Goal: Transaction & Acquisition: Purchase product/service

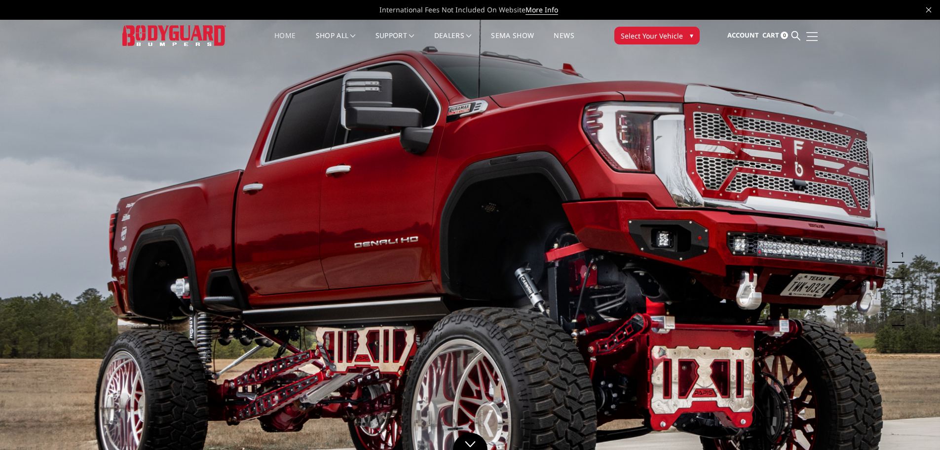
click at [816, 37] on span at bounding box center [812, 36] width 10 height 1
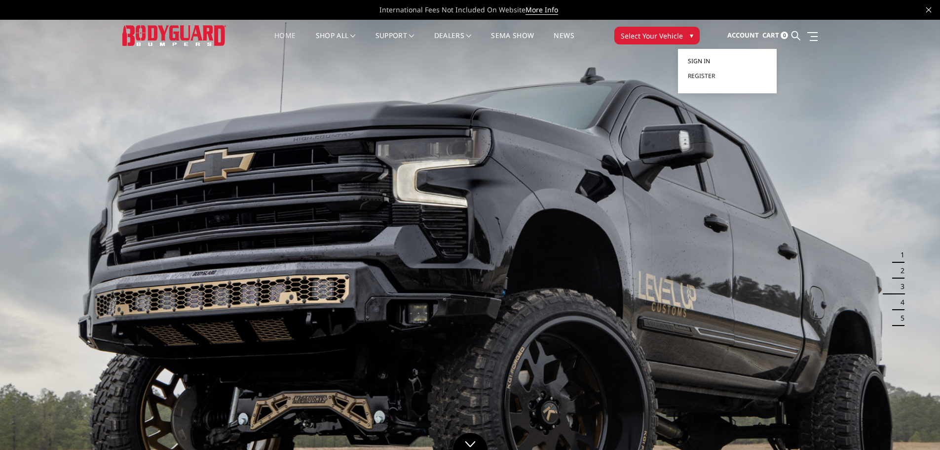
click at [705, 61] on span "Sign in" at bounding box center [699, 61] width 22 height 8
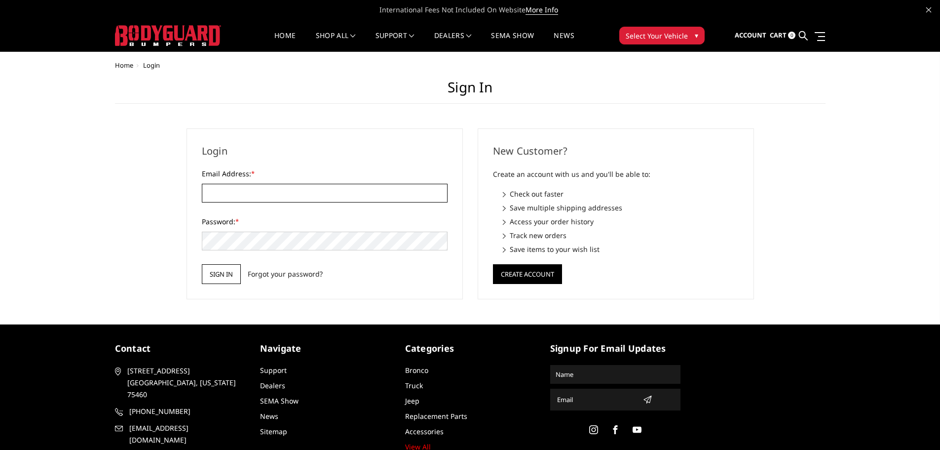
type input "[EMAIL_ADDRESS][DOMAIN_NAME]"
click at [216, 272] on input "Sign in" at bounding box center [221, 274] width 39 height 20
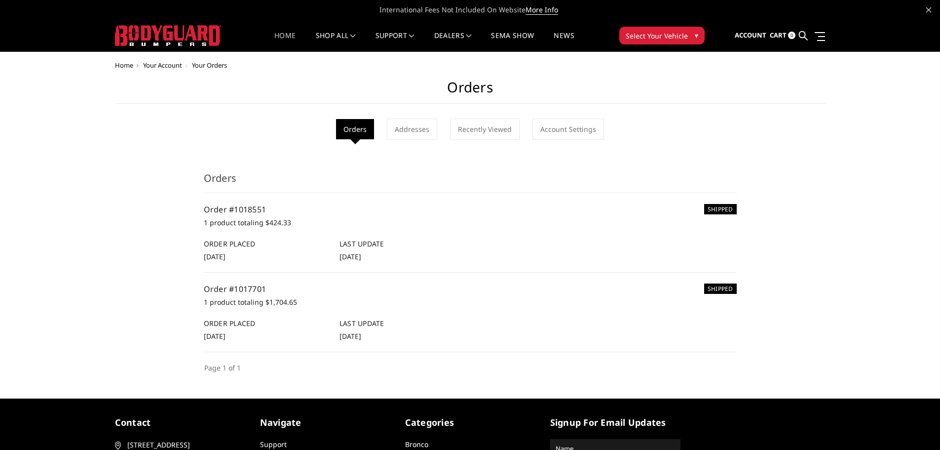
click at [278, 34] on link "Home" at bounding box center [284, 41] width 21 height 19
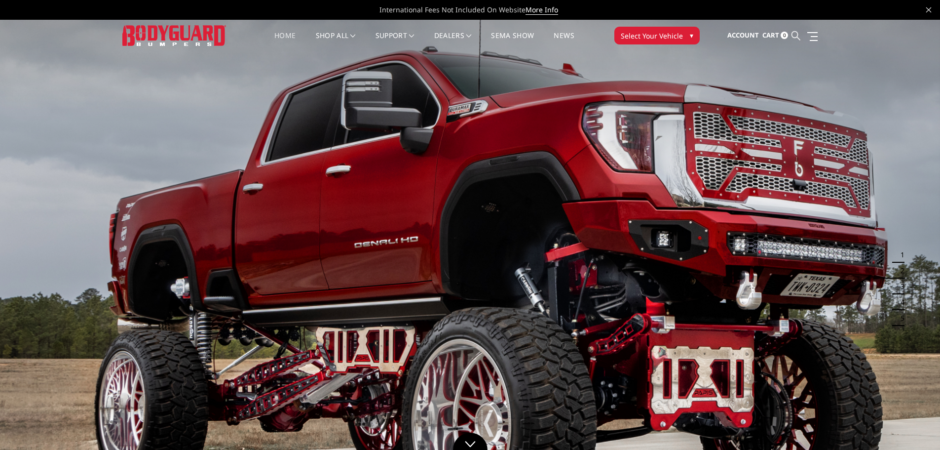
click at [794, 35] on icon at bounding box center [796, 35] width 9 height 9
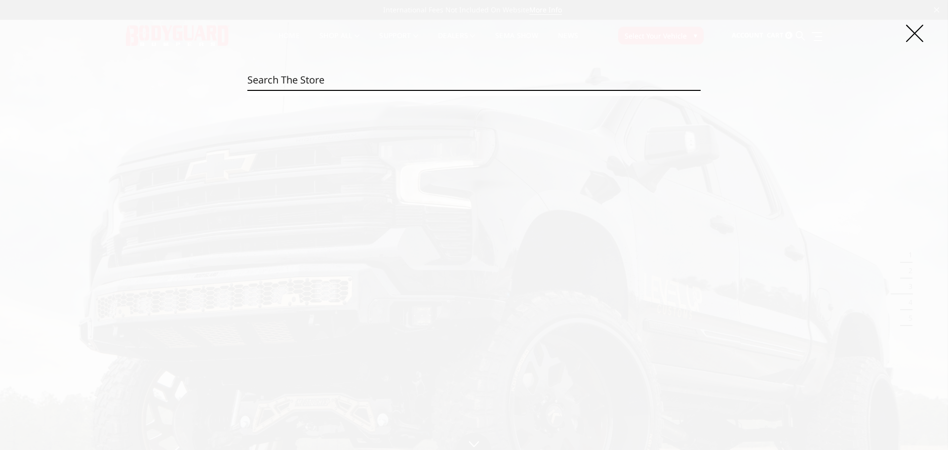
drag, startPoint x: 290, startPoint y: 77, endPoint x: 286, endPoint y: 85, distance: 8.4
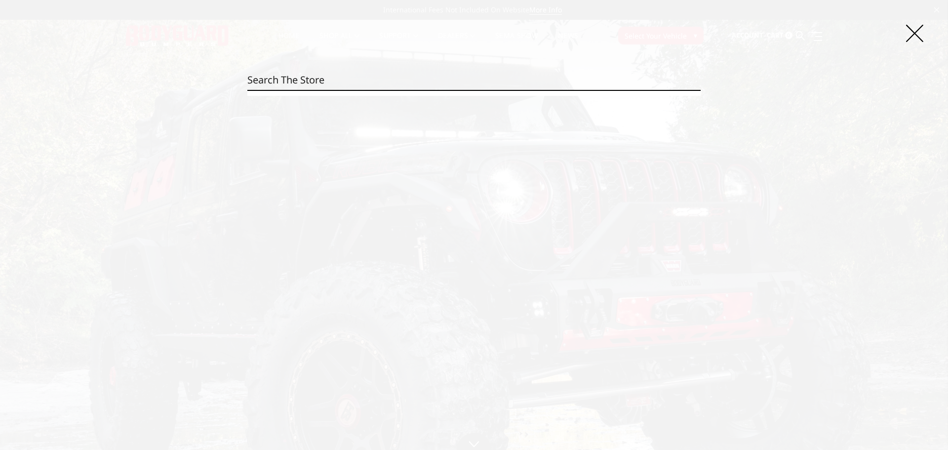
click at [261, 82] on input "Search" at bounding box center [473, 80] width 453 height 20
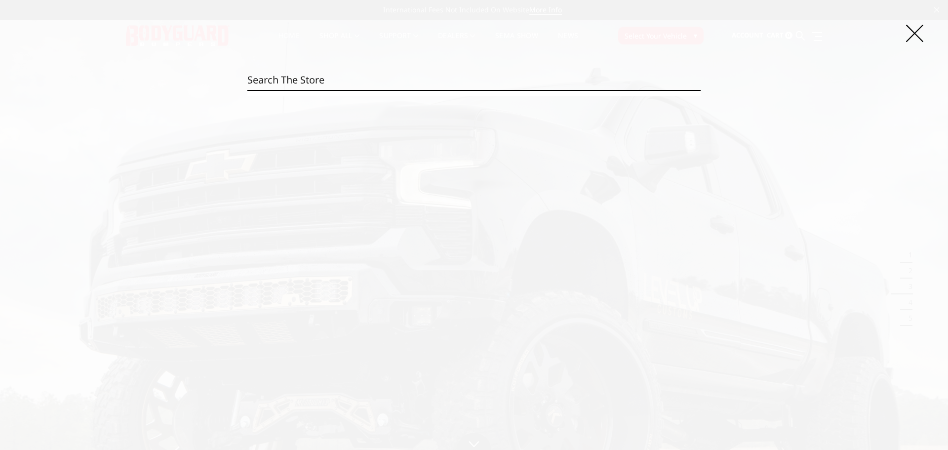
click at [265, 79] on input "Search" at bounding box center [473, 80] width 453 height 20
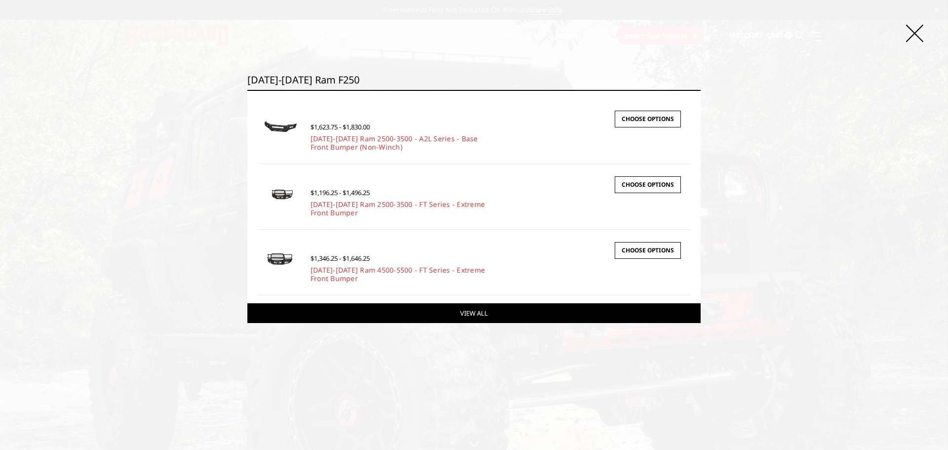
type input "2019-2024 Ram f250"
click at [484, 316] on link "View All" at bounding box center [473, 313] width 453 height 20
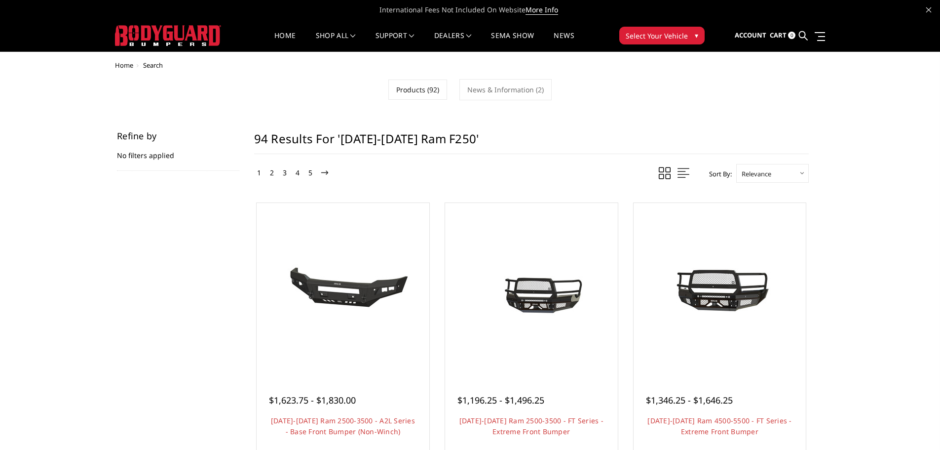
click at [159, 153] on div "Refine by No filters applied" at bounding box center [178, 150] width 122 height 39
drag, startPoint x: 114, startPoint y: 157, endPoint x: 131, endPoint y: 154, distance: 17.5
click at [126, 155] on aside "Refine by No filters applied Browse by & Category Hide Filters Show Filters" at bounding box center [178, 156] width 137 height 50
drag, startPoint x: 133, startPoint y: 153, endPoint x: 136, endPoint y: 146, distance: 8.2
click at [136, 148] on div "Refine by No filters applied" at bounding box center [178, 150] width 122 height 39
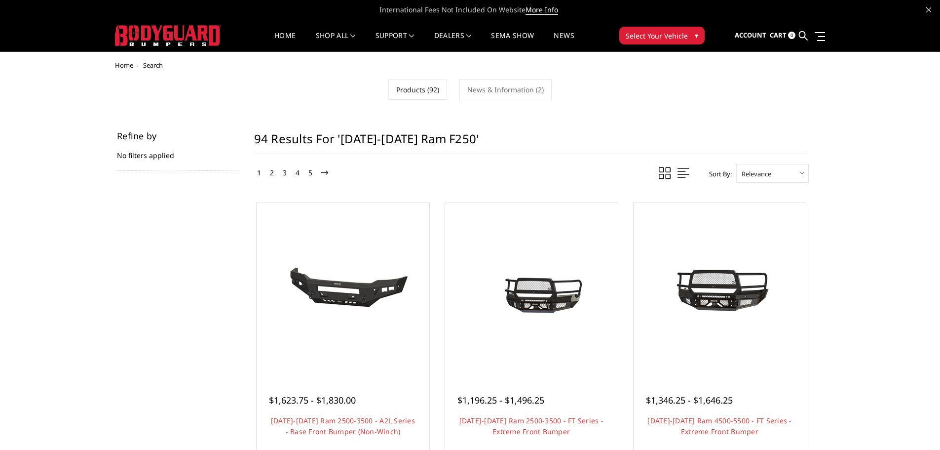
click at [136, 156] on div "Refine by No filters applied" at bounding box center [178, 150] width 122 height 39
click at [137, 154] on div "Refine by No filters applied" at bounding box center [178, 150] width 122 height 39
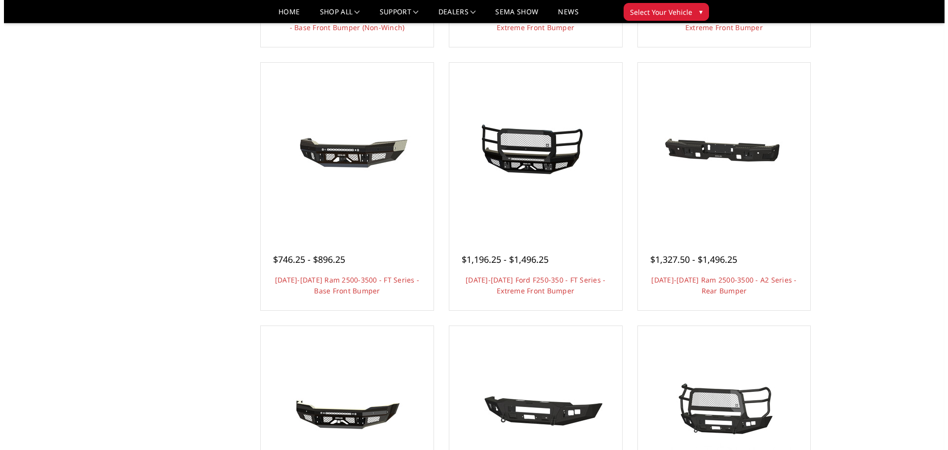
scroll to position [369, 0]
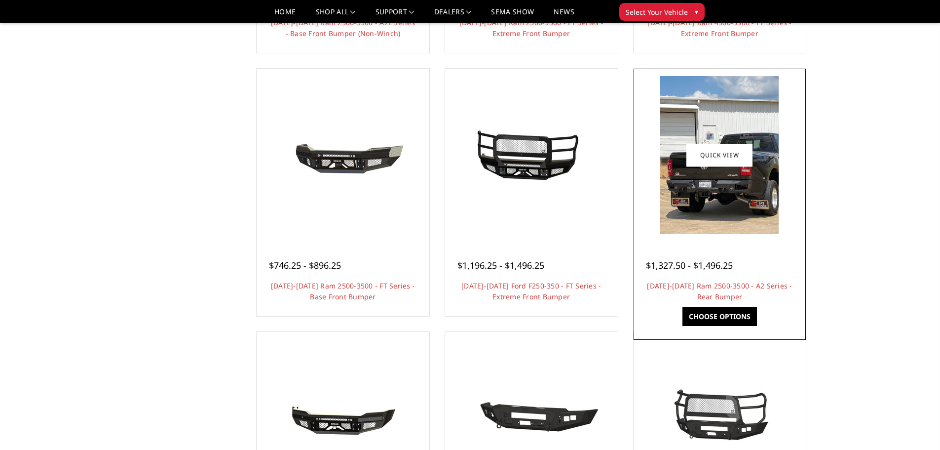
click at [647, 229] on div at bounding box center [720, 155] width 168 height 168
click at [722, 314] on link "Choose Options" at bounding box center [720, 316] width 75 height 19
click at [715, 193] on img at bounding box center [719, 155] width 118 height 158
click at [715, 155] on link "Quick view" at bounding box center [720, 154] width 66 height 23
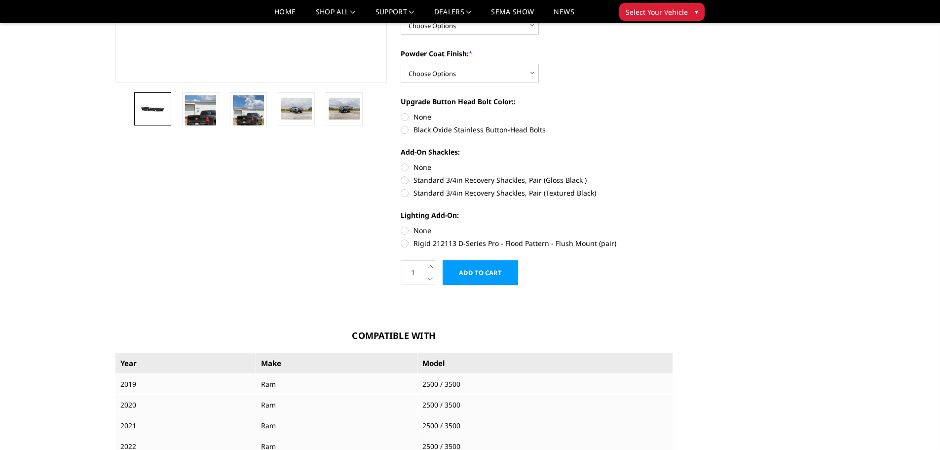
scroll to position [247, 0]
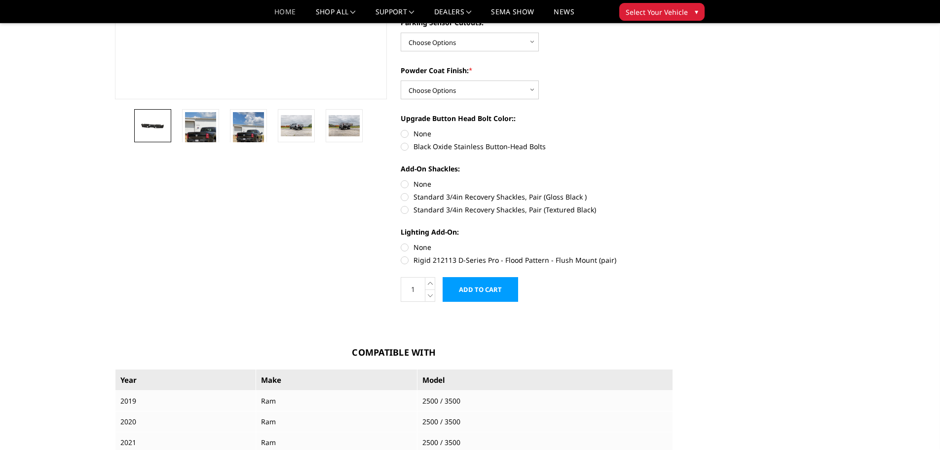
click at [283, 10] on link "Home" at bounding box center [284, 15] width 21 height 14
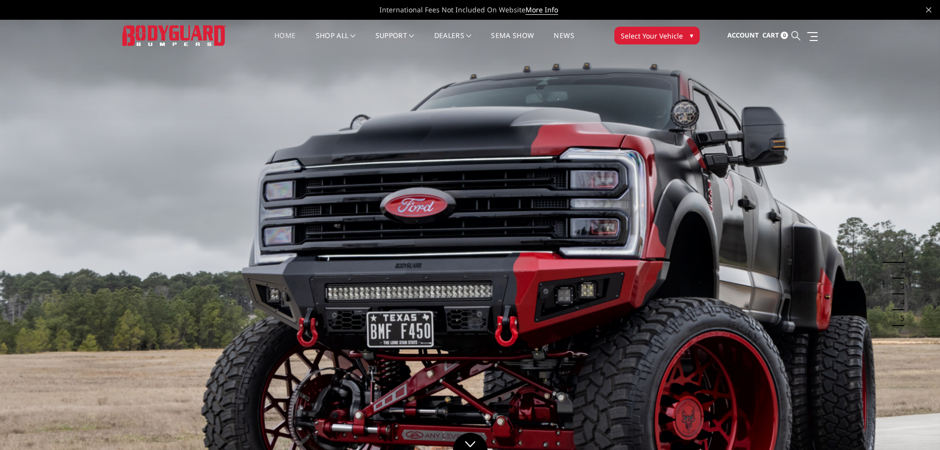
click at [794, 35] on icon at bounding box center [796, 35] width 9 height 9
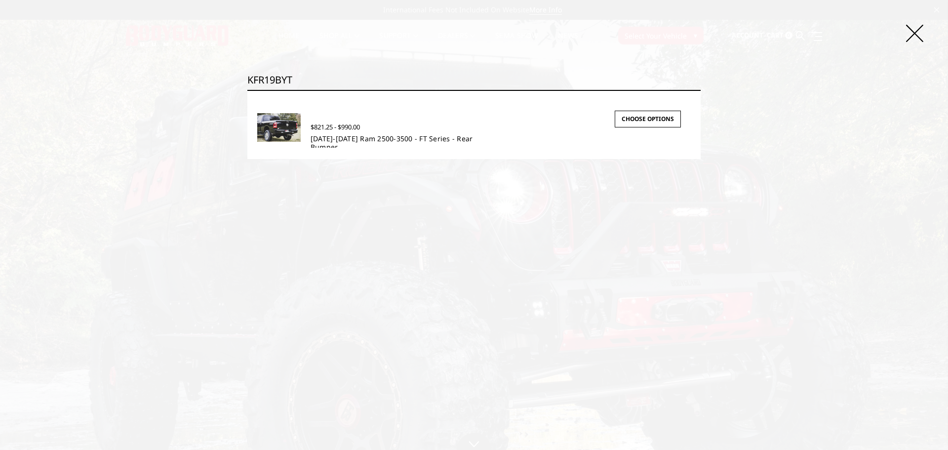
type input "KFR19BYT"
click at [406, 140] on link "[DATE]-[DATE] Ram 2500-3500 - FT Series - Rear Bumper" at bounding box center [391, 143] width 162 height 18
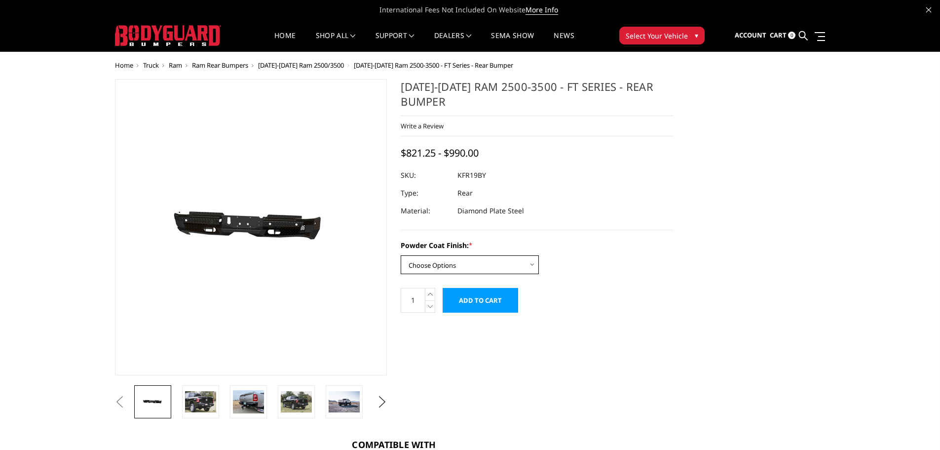
click at [533, 266] on select "Choose Options Bare Metal Gloss Black Powder Coat Textured Black Powder Coat" at bounding box center [470, 264] width 138 height 19
click at [401, 255] on select "Choose Options Bare Metal Gloss Black Powder Coat Textured Black Powder Coat" at bounding box center [470, 264] width 138 height 19
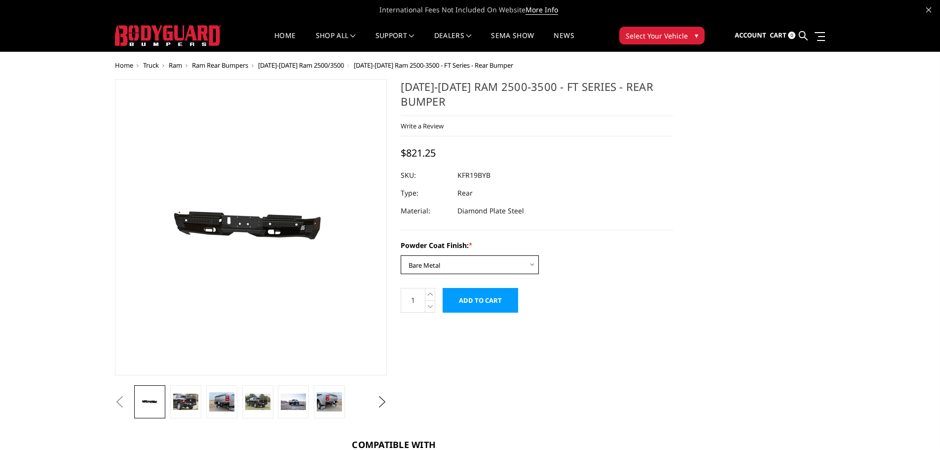
click at [534, 264] on select "Choose Options Bare Metal Gloss Black Powder Coat Textured Black Powder Coat" at bounding box center [470, 264] width 138 height 19
click at [530, 265] on select "Choose Options Bare Metal Gloss Black Powder Coat Textured Black Powder Coat" at bounding box center [470, 264] width 138 height 19
click at [401, 255] on select "Choose Options Bare Metal Gloss Black Powder Coat Textured Black Powder Coat" at bounding box center [470, 264] width 138 height 19
click at [533, 262] on select "Choose Options Bare Metal Gloss Black Powder Coat Textured Black Powder Coat" at bounding box center [470, 264] width 138 height 19
click at [401, 255] on select "Choose Options Bare Metal Gloss Black Powder Coat Textured Black Powder Coat" at bounding box center [470, 264] width 138 height 19
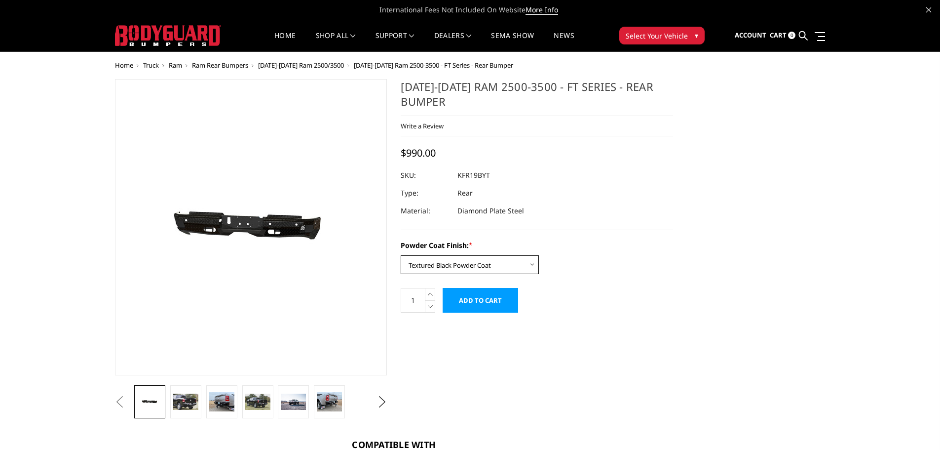
click at [533, 263] on select "Choose Options Bare Metal Gloss Black Powder Coat Textured Black Powder Coat" at bounding box center [470, 264] width 138 height 19
click at [401, 255] on select "Choose Options Bare Metal Gloss Black Powder Coat Textured Black Powder Coat" at bounding box center [470, 264] width 138 height 19
click at [529, 262] on select "Choose Options Bare Metal Gloss Black Powder Coat Textured Black Powder Coat" at bounding box center [470, 264] width 138 height 19
click at [401, 255] on select "Choose Options Bare Metal Gloss Black Powder Coat Textured Black Powder Coat" at bounding box center [470, 264] width 138 height 19
click at [532, 261] on select "Choose Options Bare Metal Gloss Black Powder Coat Textured Black Powder Coat" at bounding box center [470, 264] width 138 height 19
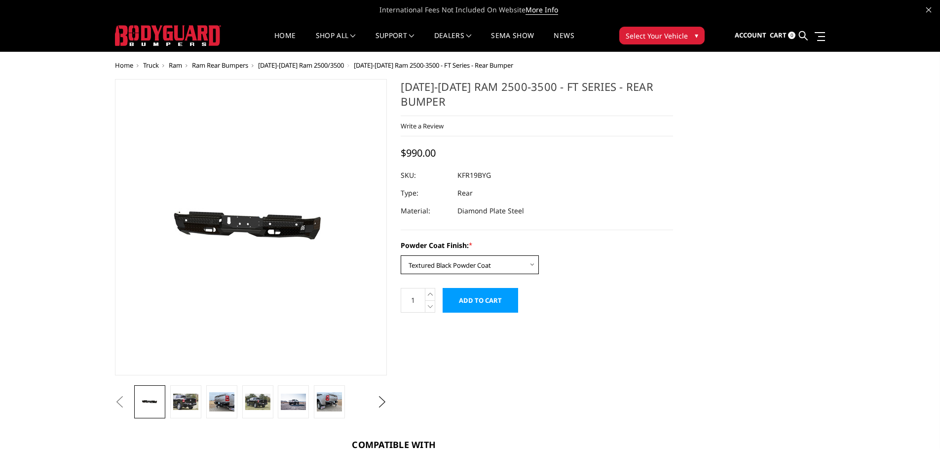
click at [401, 255] on select "Choose Options Bare Metal Gloss Black Powder Coat Textured Black Powder Coat" at bounding box center [470, 264] width 138 height 19
click at [529, 264] on select "Choose Options Bare Metal Gloss Black Powder Coat Textured Black Powder Coat" at bounding box center [470, 264] width 138 height 19
click at [401, 255] on select "Choose Options Bare Metal Gloss Black Powder Coat Textured Black Powder Coat" at bounding box center [470, 264] width 138 height 19
click at [535, 267] on select "Choose Options Bare Metal Gloss Black Powder Coat Textured Black Powder Coat" at bounding box center [470, 264] width 138 height 19
click at [401, 255] on select "Choose Options Bare Metal Gloss Black Powder Coat Textured Black Powder Coat" at bounding box center [470, 264] width 138 height 19
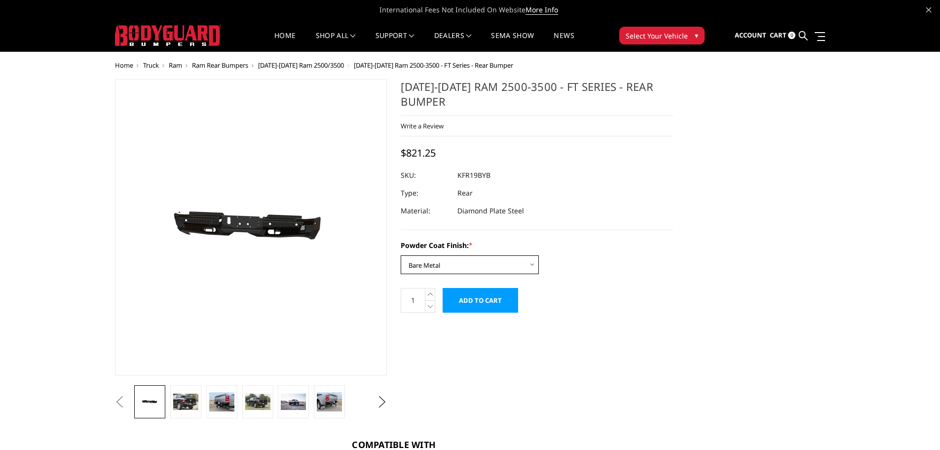
click at [531, 264] on select "Choose Options Bare Metal Gloss Black Powder Coat Textured Black Powder Coat" at bounding box center [470, 264] width 138 height 19
select select "3415"
click at [401, 255] on select "Choose Options Bare Metal Gloss Black Powder Coat Textured Black Powder Coat" at bounding box center [470, 264] width 138 height 19
